Goal: Task Accomplishment & Management: Use online tool/utility

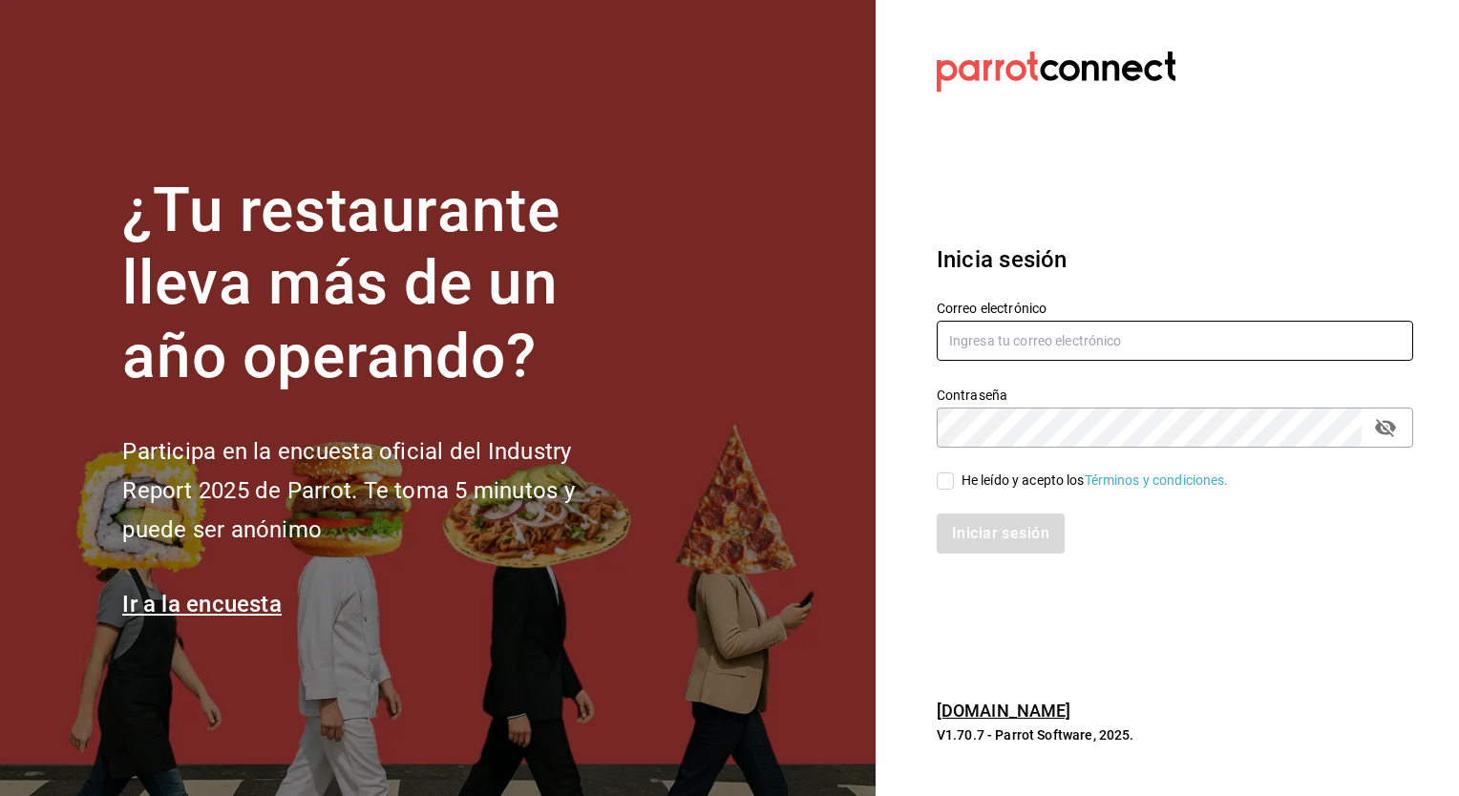
type input "[PERSON_NAME][EMAIL_ADDRESS][PERSON_NAME][DOMAIN_NAME]"
click at [948, 479] on input "He leído y acepto los Términos y condiciones." at bounding box center [944, 481] width 17 height 17
checkbox input "true"
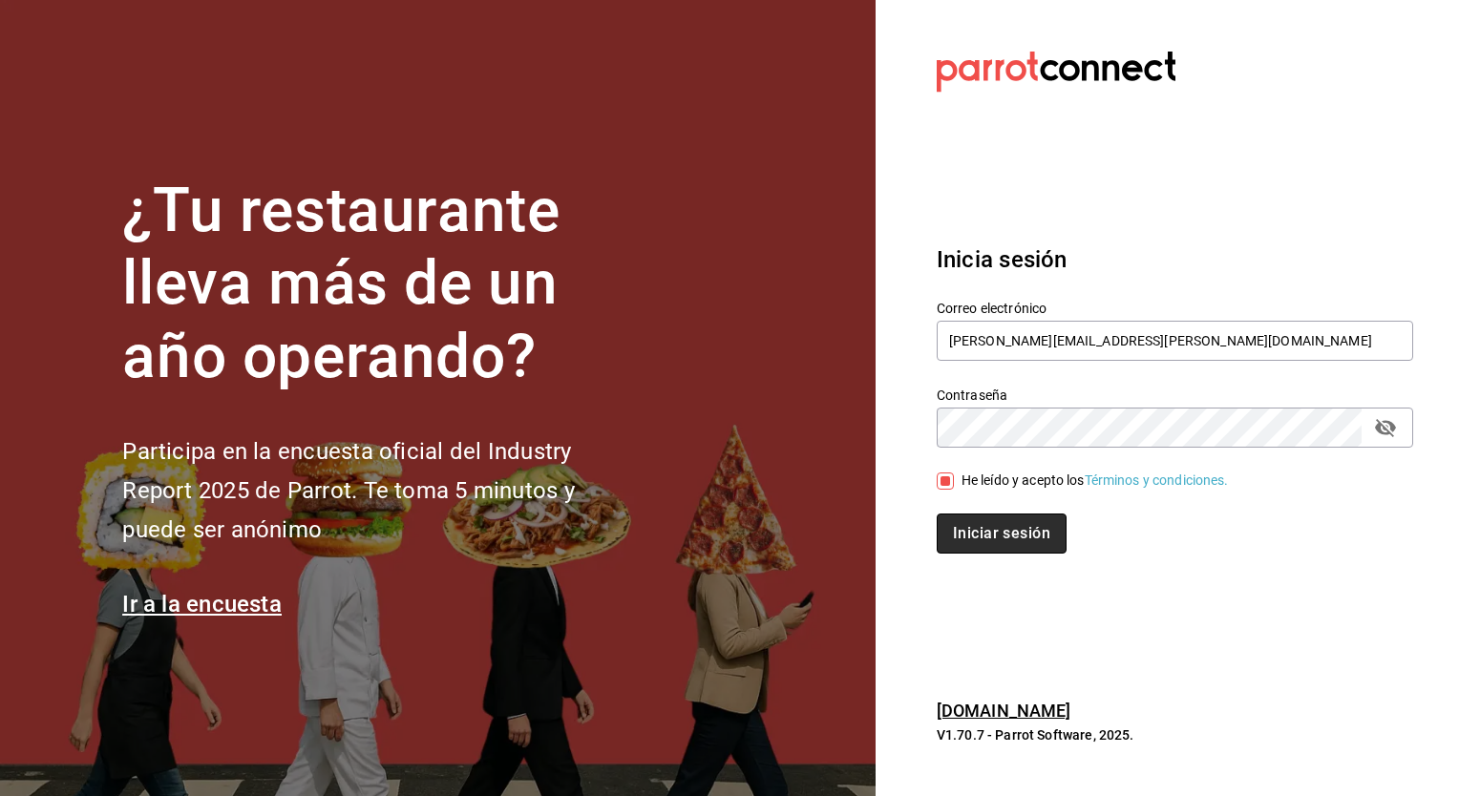
click at [989, 526] on button "Iniciar sesión" at bounding box center [1001, 534] width 130 height 40
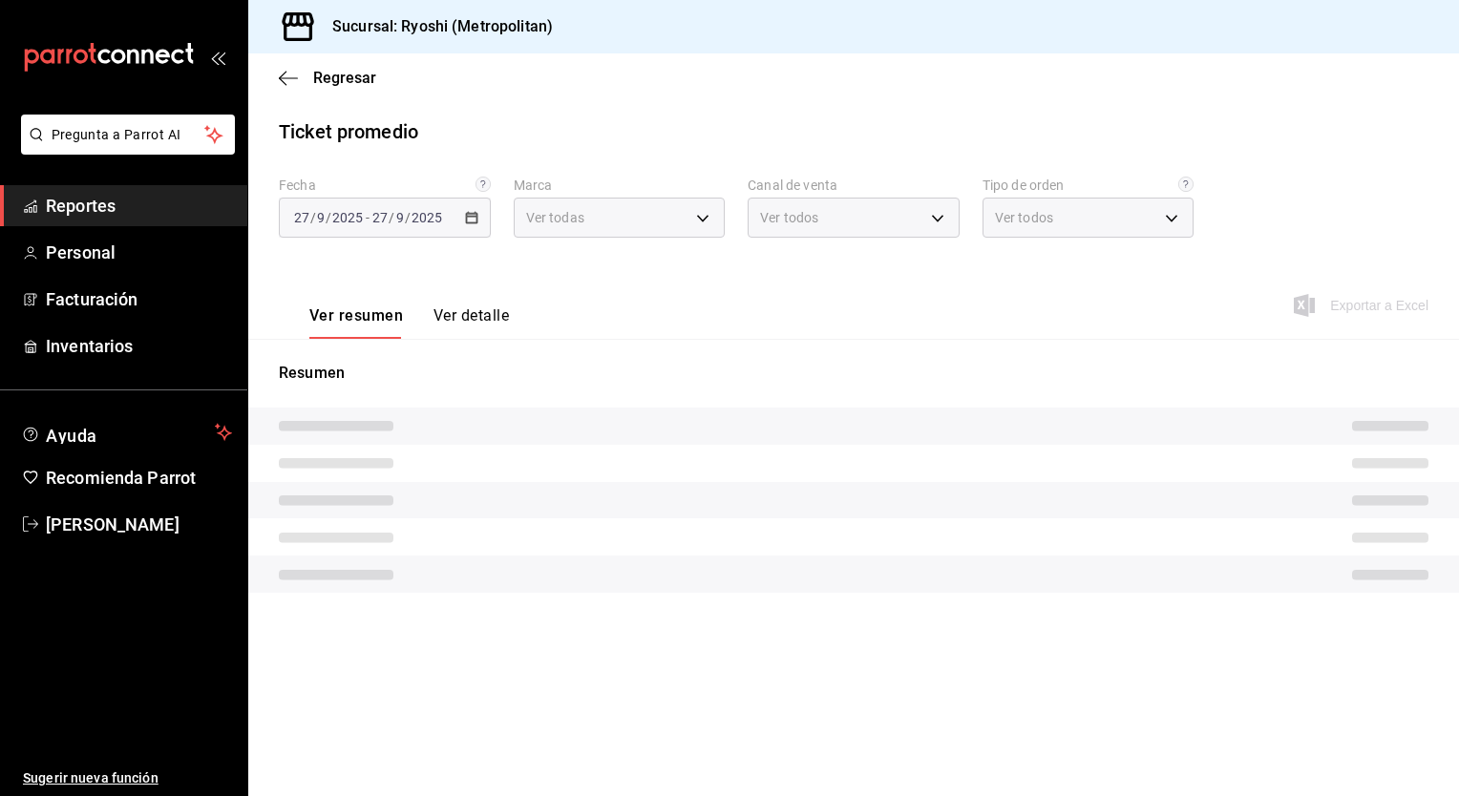
type input "afd8f7e0-6441-4225-b079-3ecb6f1759bb,a0f13850-a6cf-4674-87cd-ec670d2b59b9"
type input "PARROT,UBER_EATS,RAPPI,DIDI_FOOD,ONLINE"
type input "66739285-5da5-466b-8cb0-407c1ed0a2c8,c0a0eaab-5666-47ab-bb2c-041c46edcfe4,3fb15…"
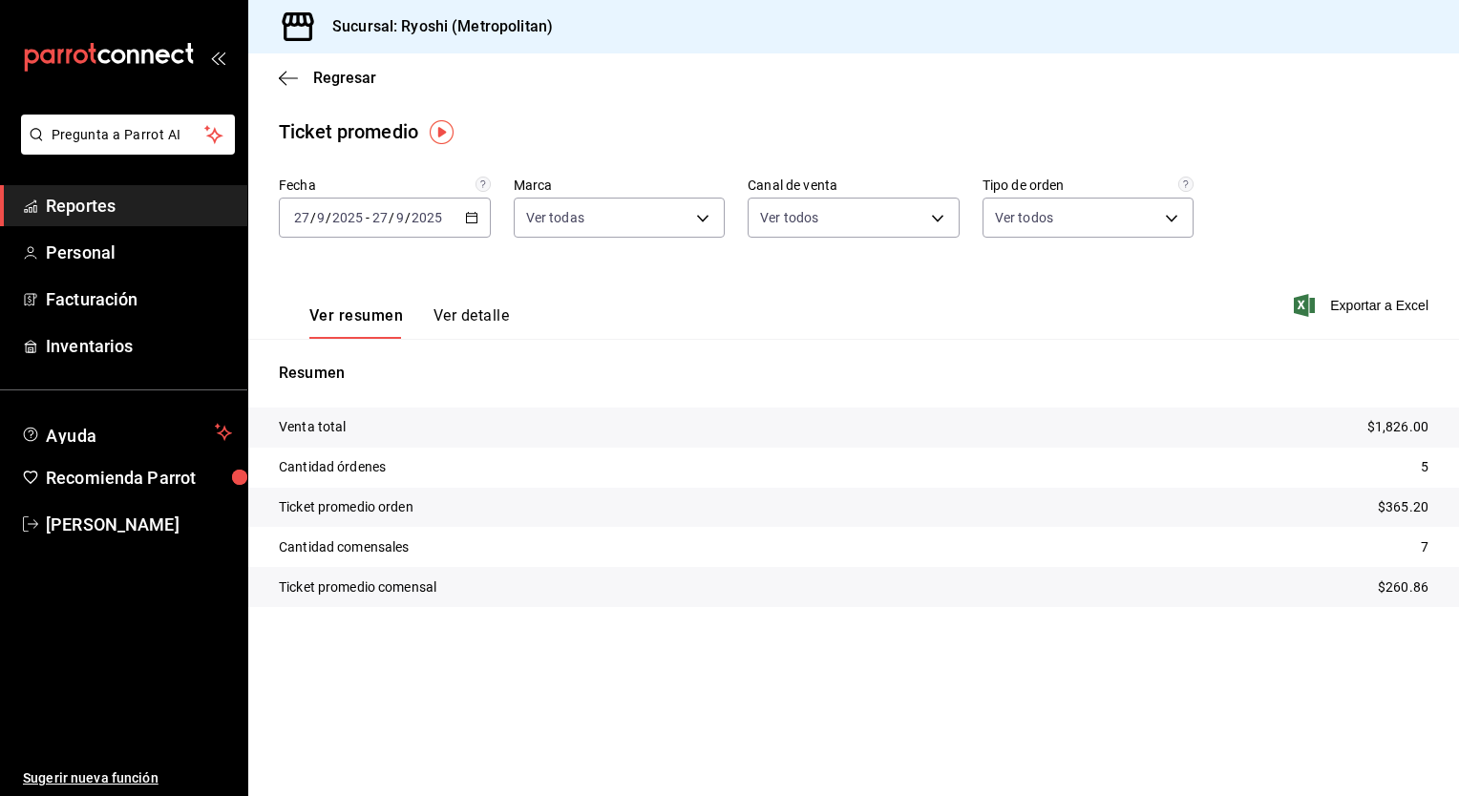
click at [851, 415] on tr "Venta total $1,826.00" at bounding box center [853, 428] width 1210 height 40
click at [550, 120] on div "Ticket promedio" at bounding box center [853, 131] width 1210 height 29
click at [347, 70] on span "Regresar" at bounding box center [344, 78] width 63 height 18
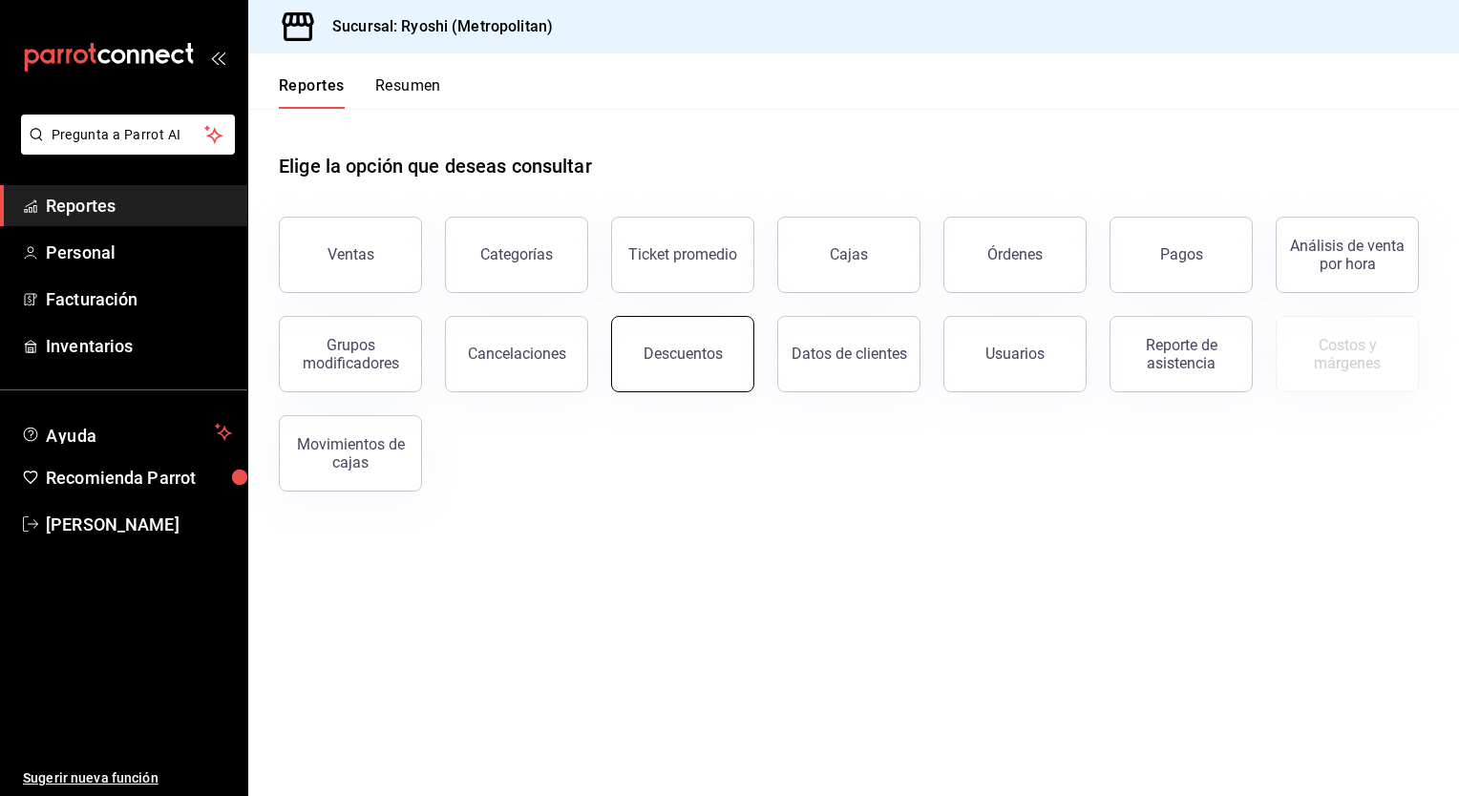
click at [732, 355] on button "Descuentos" at bounding box center [682, 354] width 143 height 76
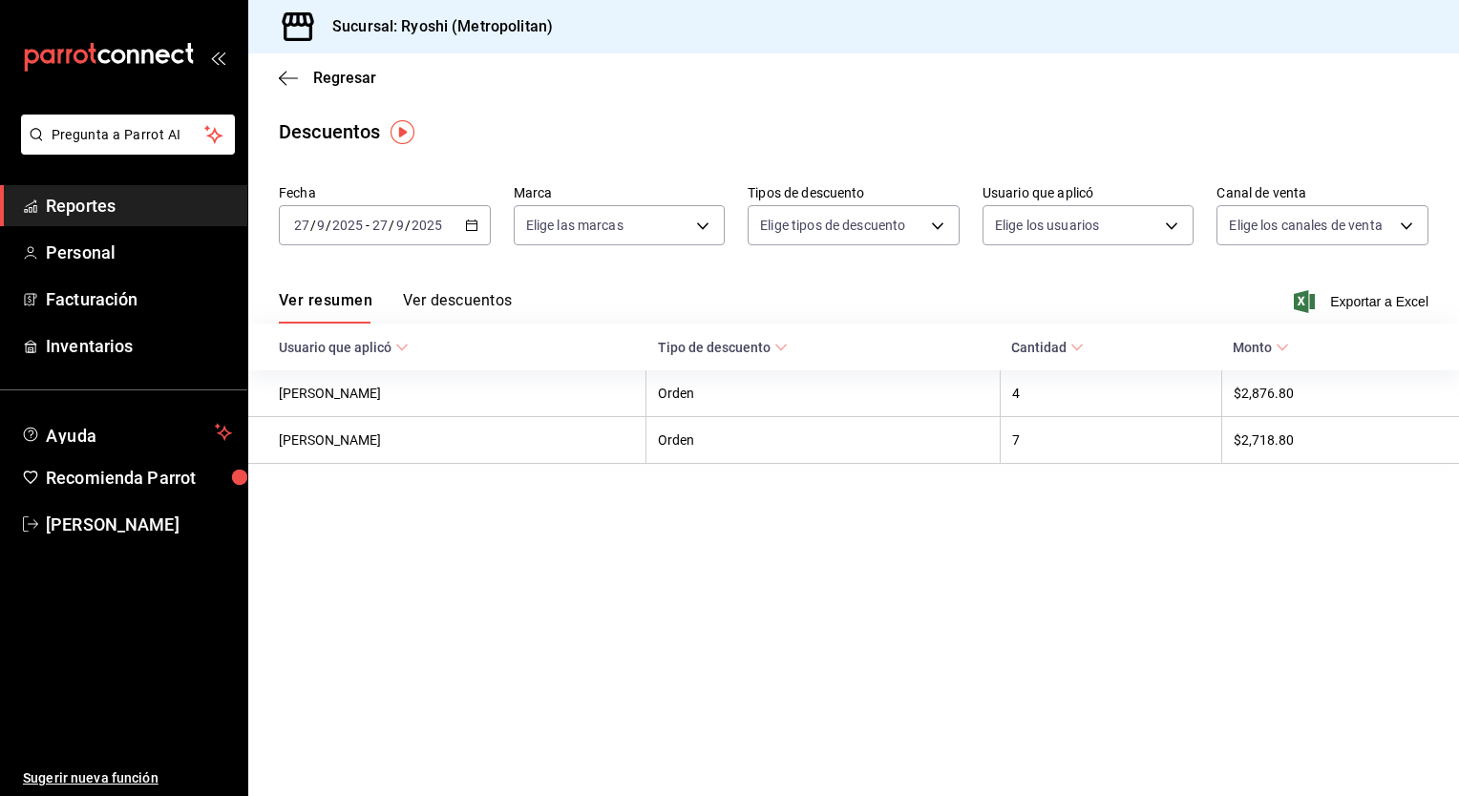
click at [473, 233] on div "2025-09-27 27 / 9 / 2025 - 2025-09-27 27 / 9 / 2025" at bounding box center [385, 225] width 212 height 40
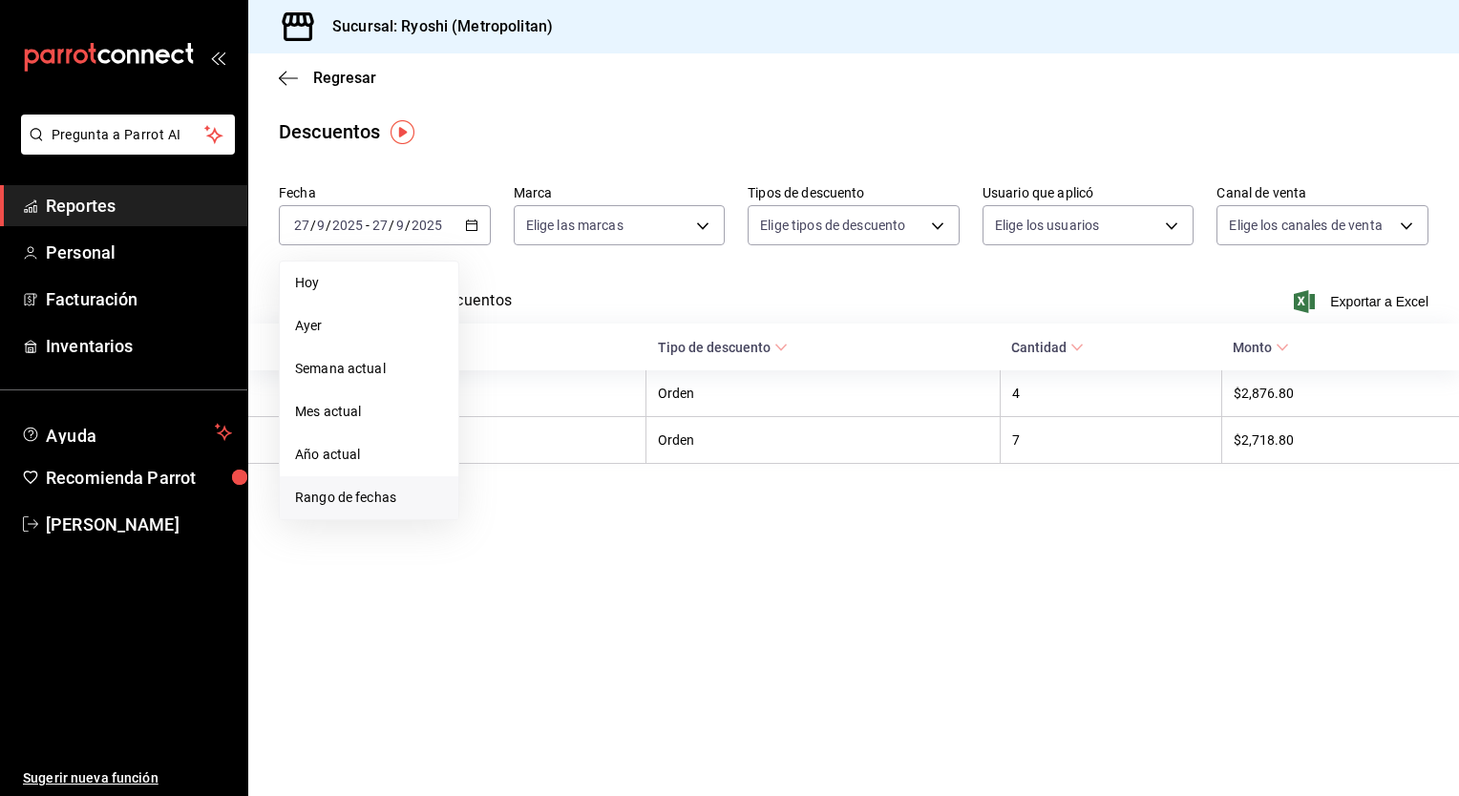
click at [381, 493] on span "Rango de fechas" at bounding box center [369, 498] width 148 height 20
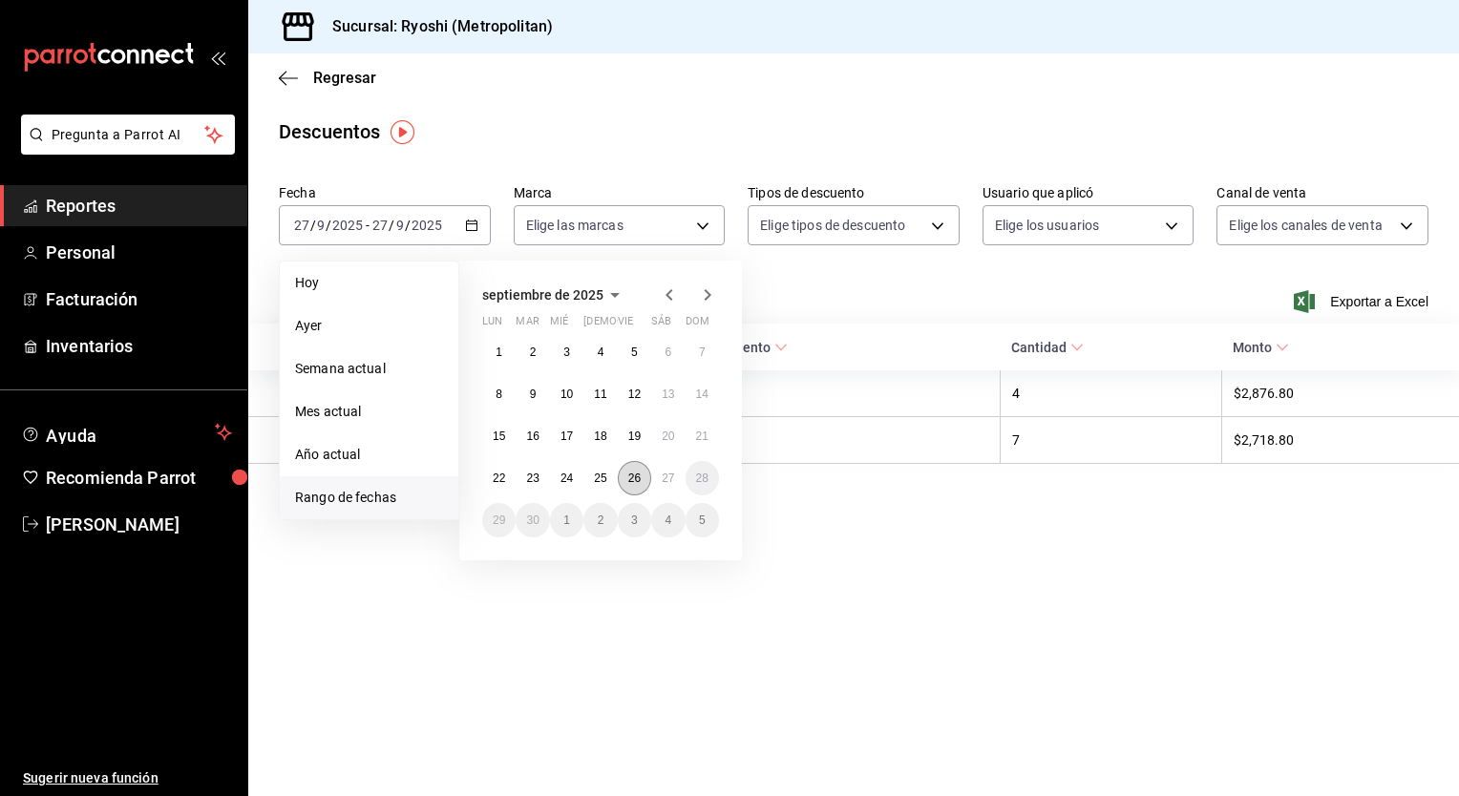
click at [631, 479] on abbr "26" at bounding box center [634, 478] width 12 height 13
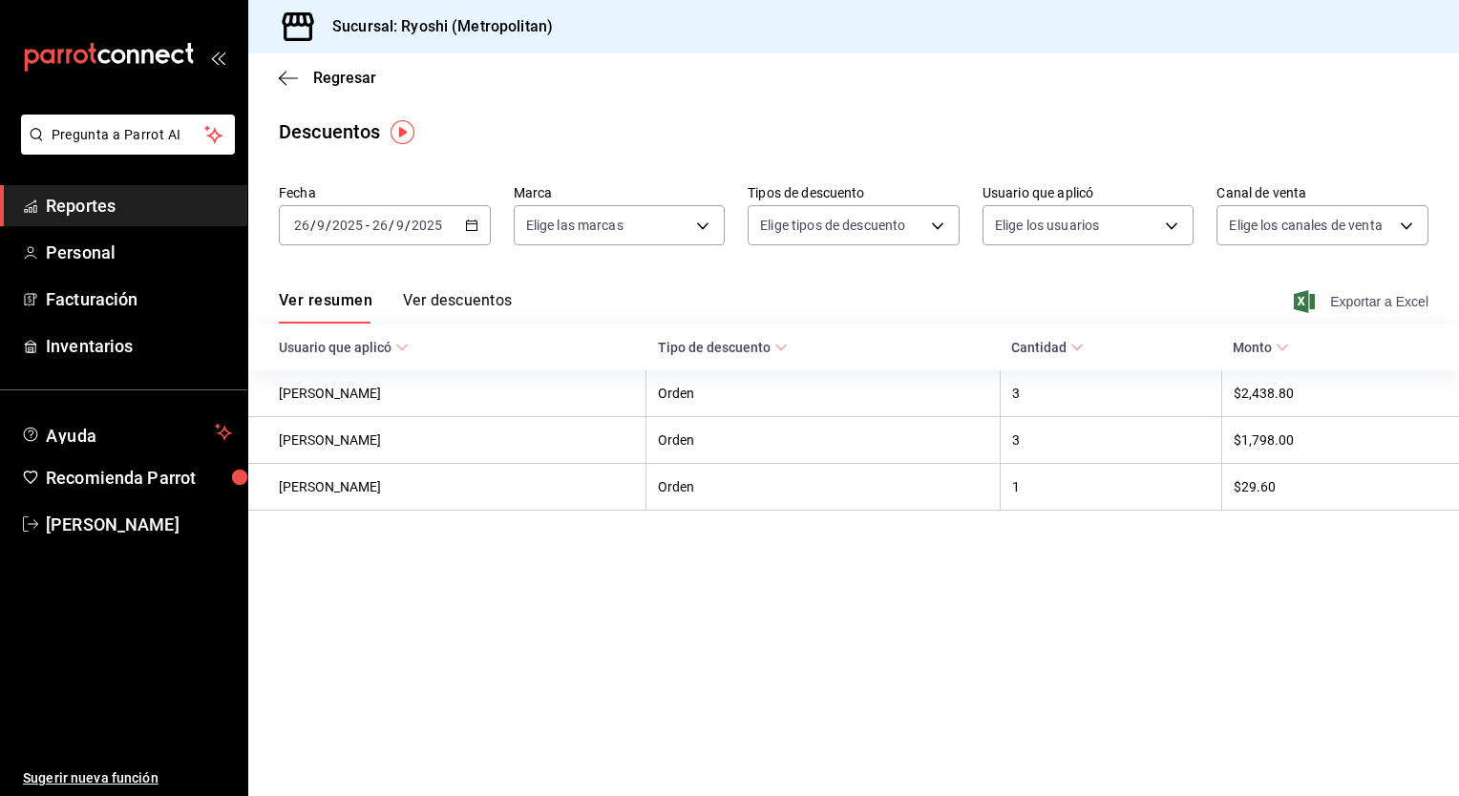
click at [1370, 307] on span "Exportar a Excel" at bounding box center [1362, 301] width 131 height 23
click at [473, 236] on div "2025-09-26 26 / 9 / 2025 - 2025-09-26 26 / 9 / 2025" at bounding box center [385, 225] width 212 height 40
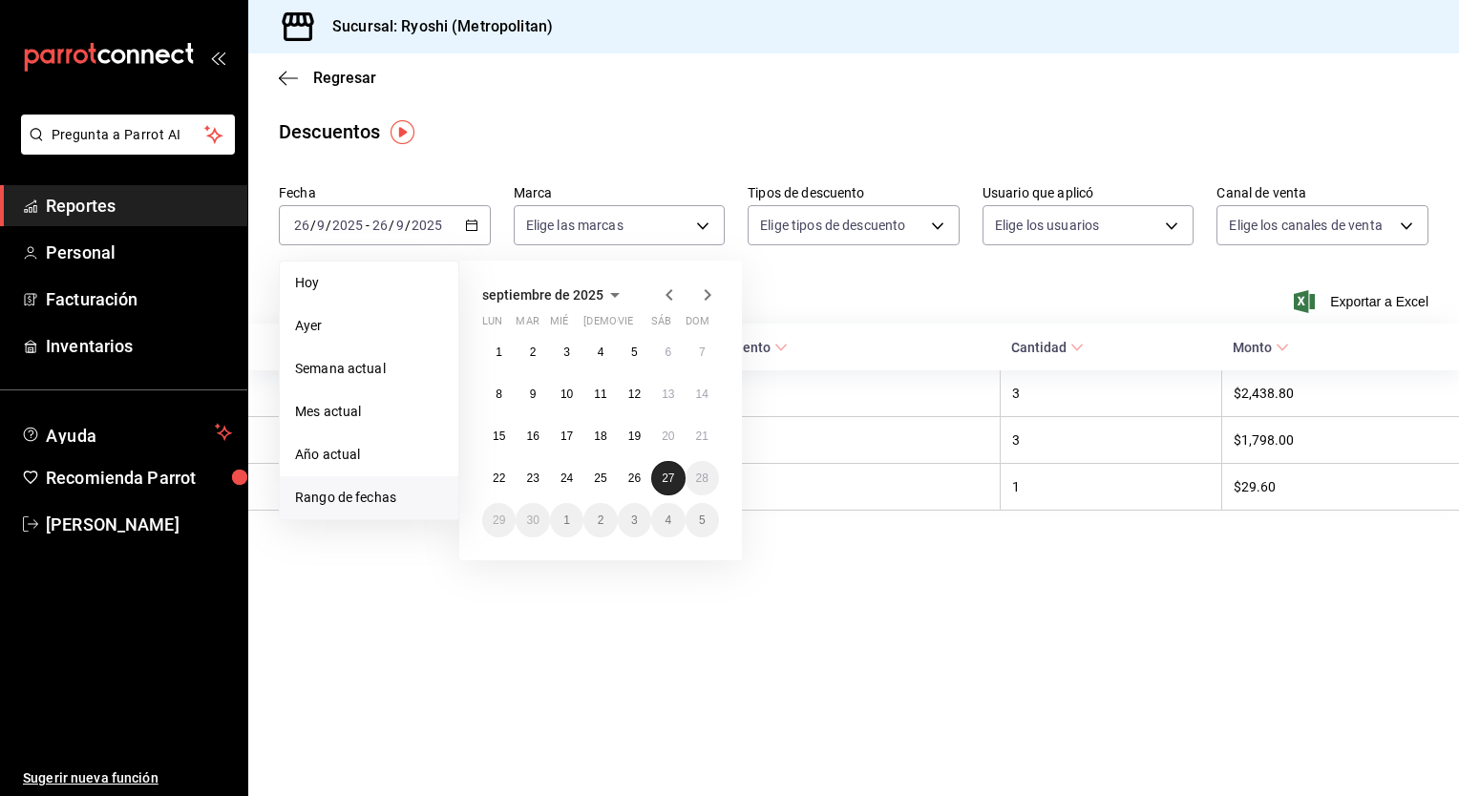
click at [670, 481] on abbr "27" at bounding box center [668, 478] width 12 height 13
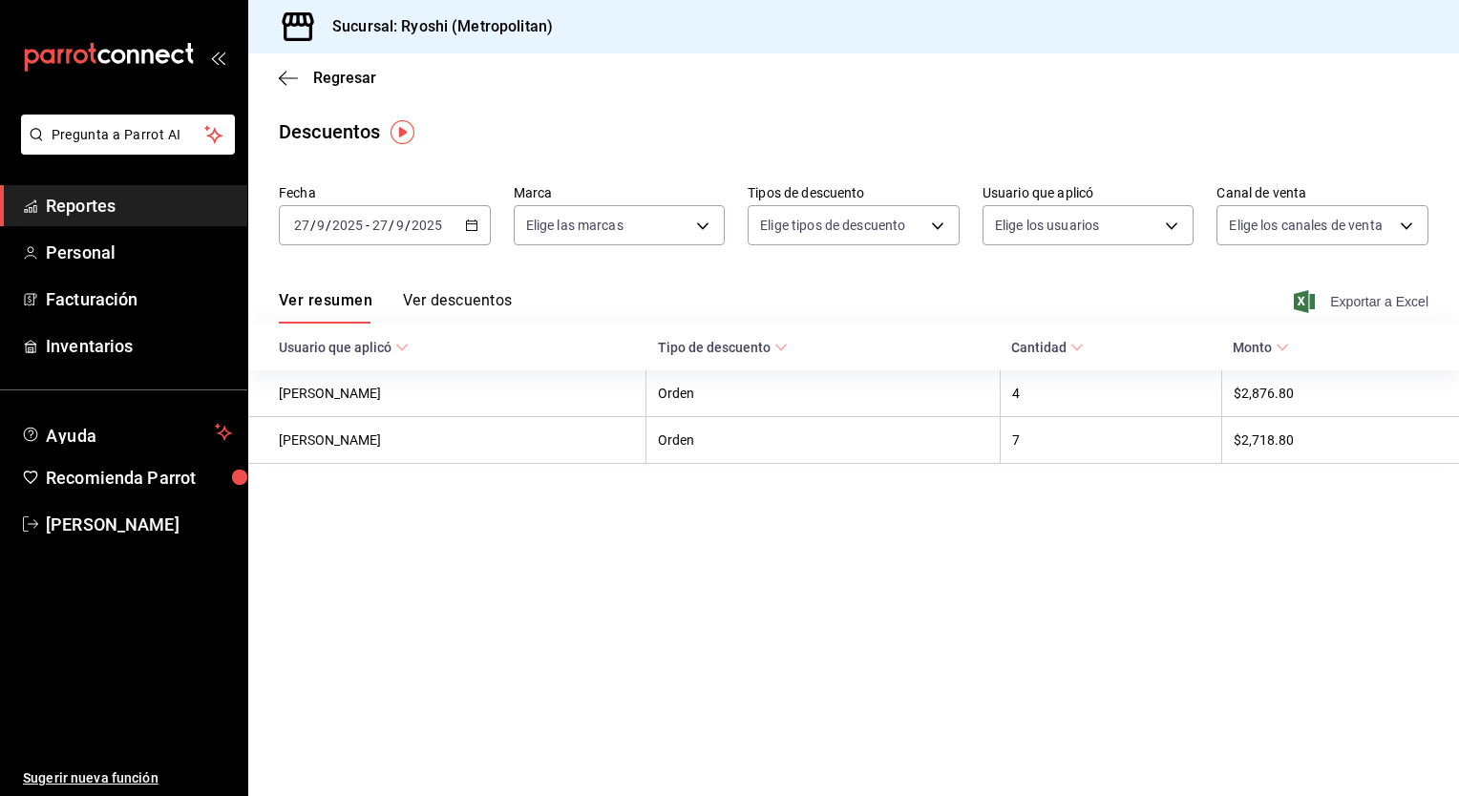
click at [1390, 298] on span "Exportar a Excel" at bounding box center [1362, 301] width 131 height 23
